Goal: Information Seeking & Learning: Learn about a topic

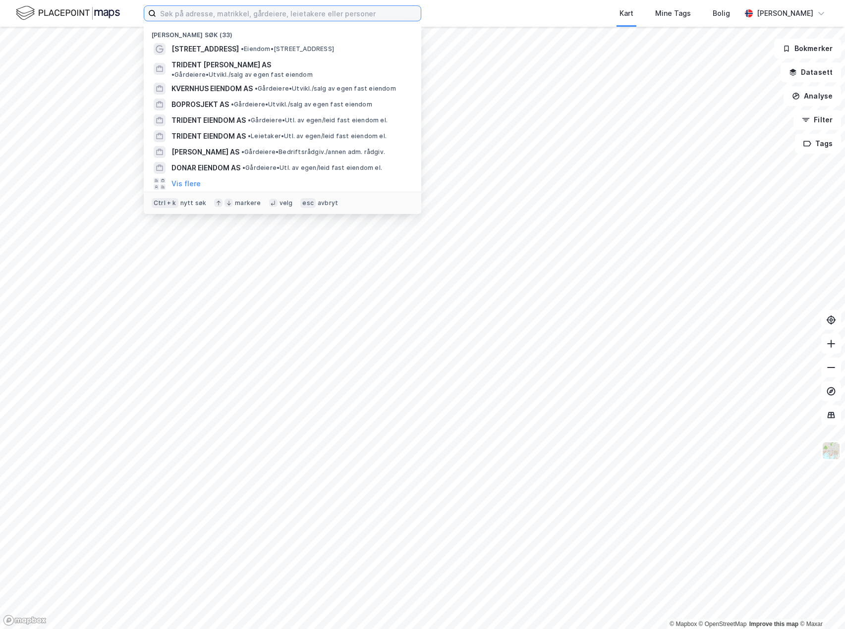
click at [205, 11] on input at bounding box center [288, 13] width 265 height 15
paste input "00933033880"
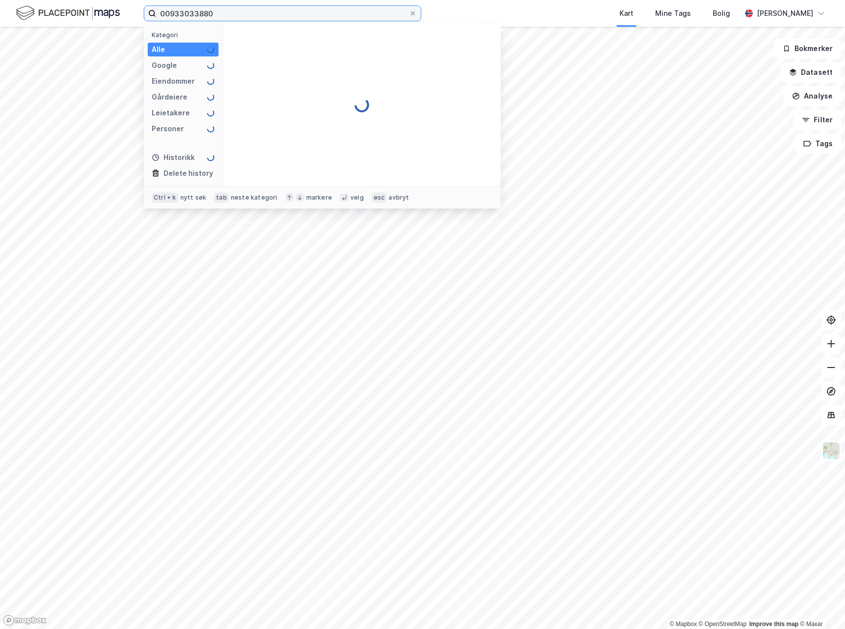
click at [167, 11] on input "00933033880" at bounding box center [282, 13] width 253 height 15
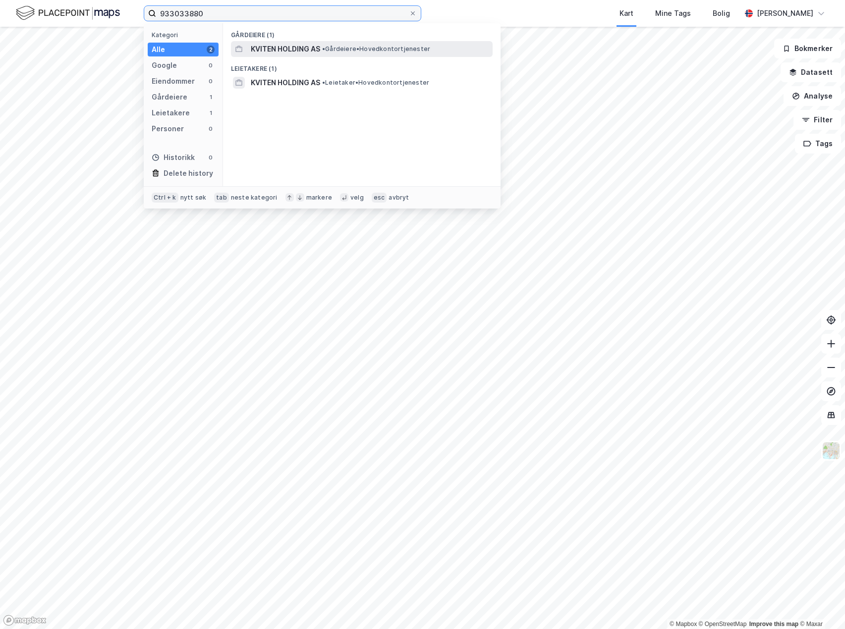
type input "933033880"
click at [278, 47] on span "KVITEN HOLDING AS" at bounding box center [285, 49] width 69 height 12
